Goal: Find contact information: Find contact information

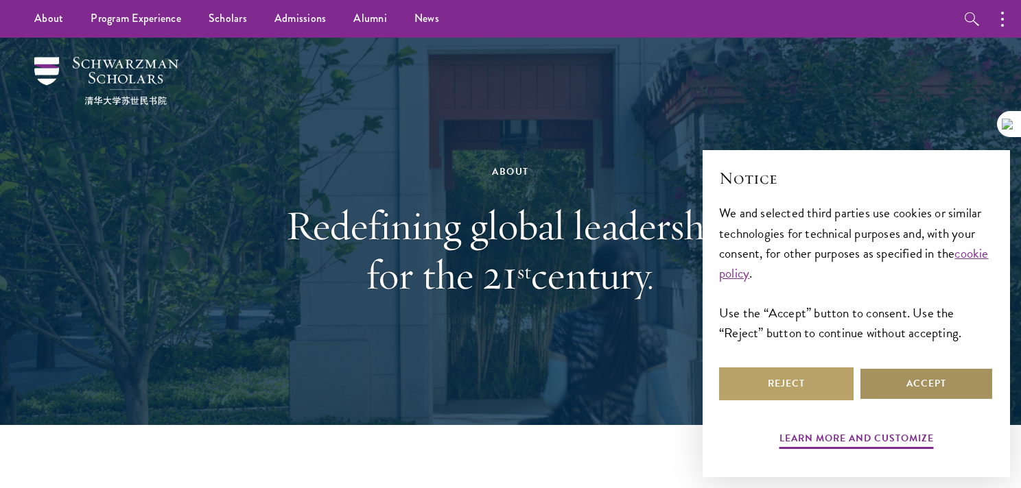
click at [934, 379] on button "Accept" at bounding box center [926, 384] width 134 height 33
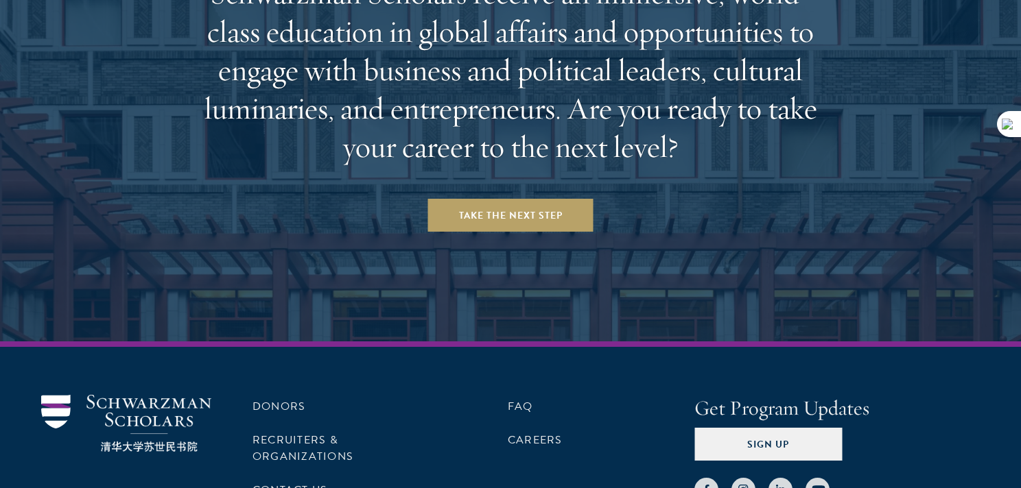
scroll to position [5794, 0]
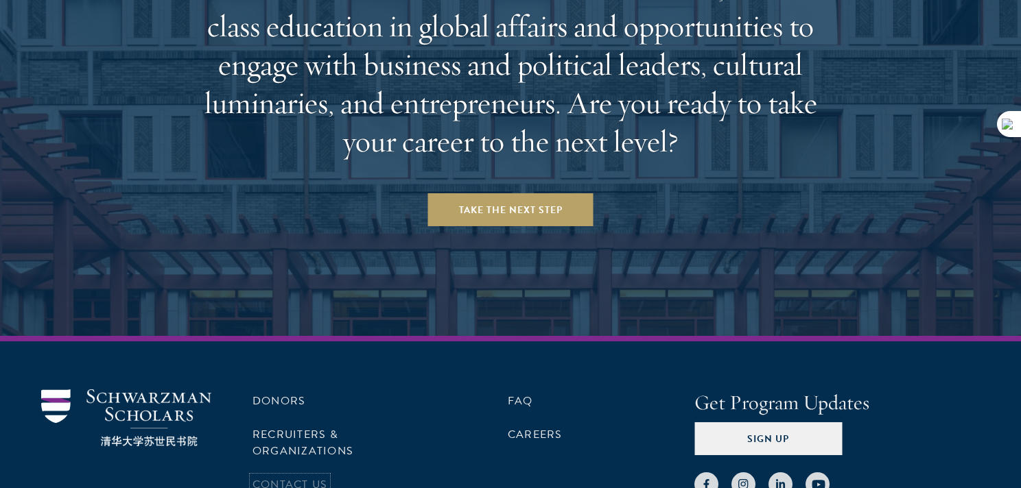
click at [312, 477] on link "Contact Us" at bounding box center [289, 485] width 75 height 16
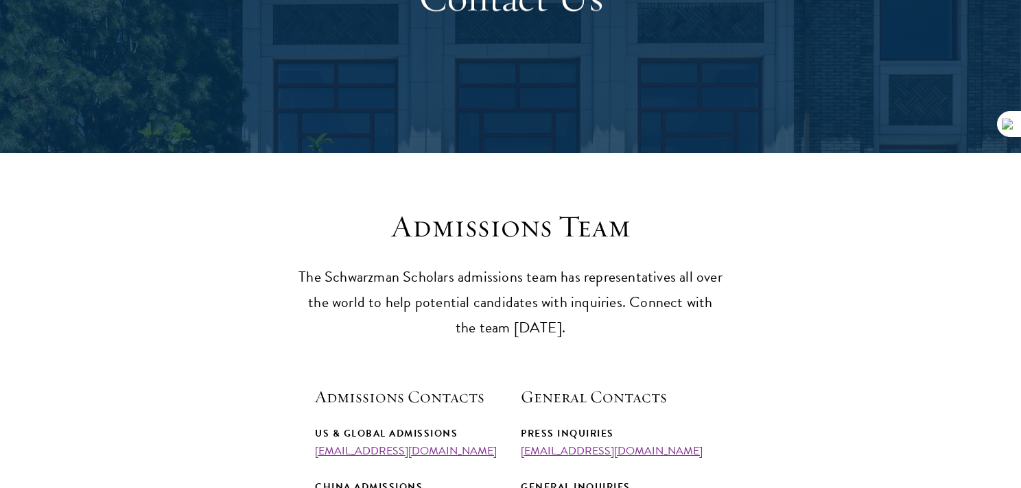
scroll to position [206, 0]
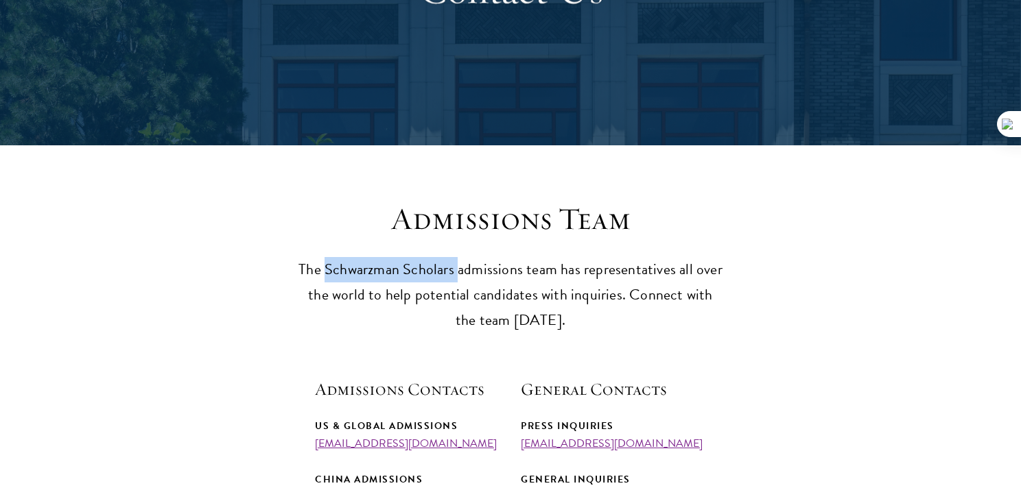
drag, startPoint x: 326, startPoint y: 267, endPoint x: 457, endPoint y: 267, distance: 131.0
click at [457, 267] on p "The Schwarzman Scholars admissions team has representatives all over the world …" at bounding box center [510, 295] width 425 height 76
copy p "Schwarzman Scholars"
